Goal: Task Accomplishment & Management: Manage account settings

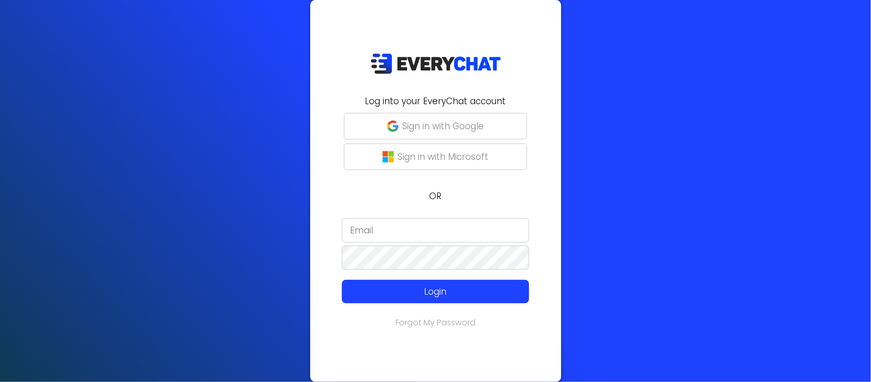
type input "[EMAIL_ADDRESS][DOMAIN_NAME]"
click at [471, 231] on input "[EMAIL_ADDRESS][DOMAIN_NAME]" at bounding box center [435, 230] width 187 height 24
